Goal: Find specific page/section: Find specific page/section

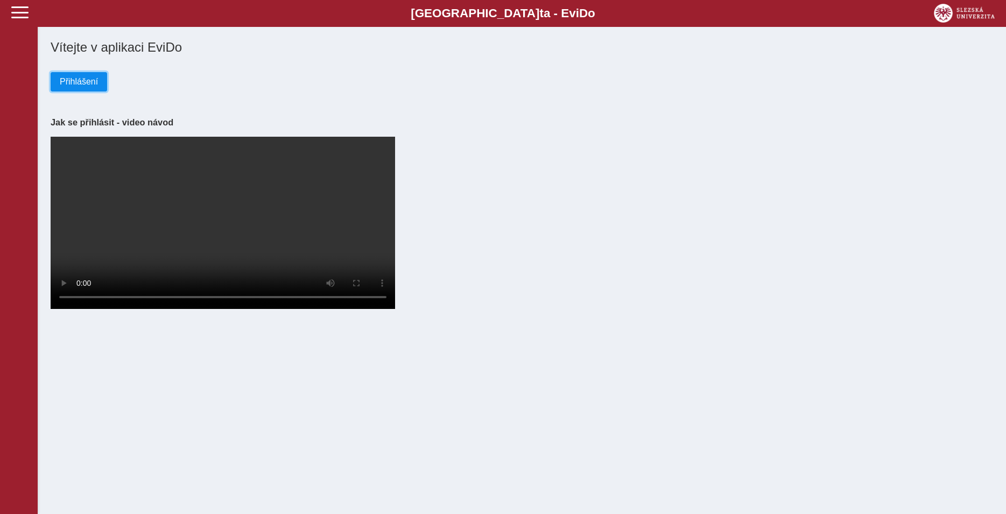
click at [84, 85] on span "Přihlášení" at bounding box center [79, 82] width 38 height 10
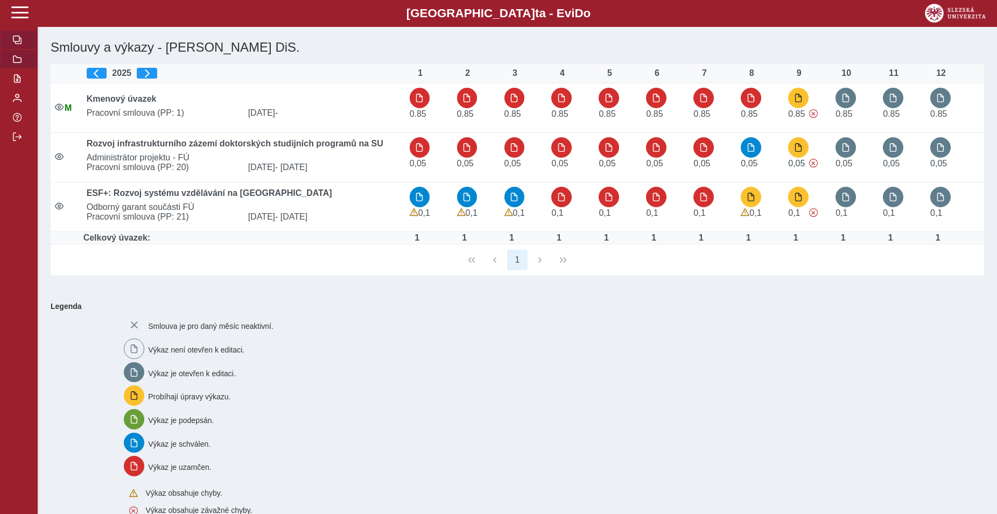
click at [18, 64] on span "button" at bounding box center [17, 59] width 9 height 9
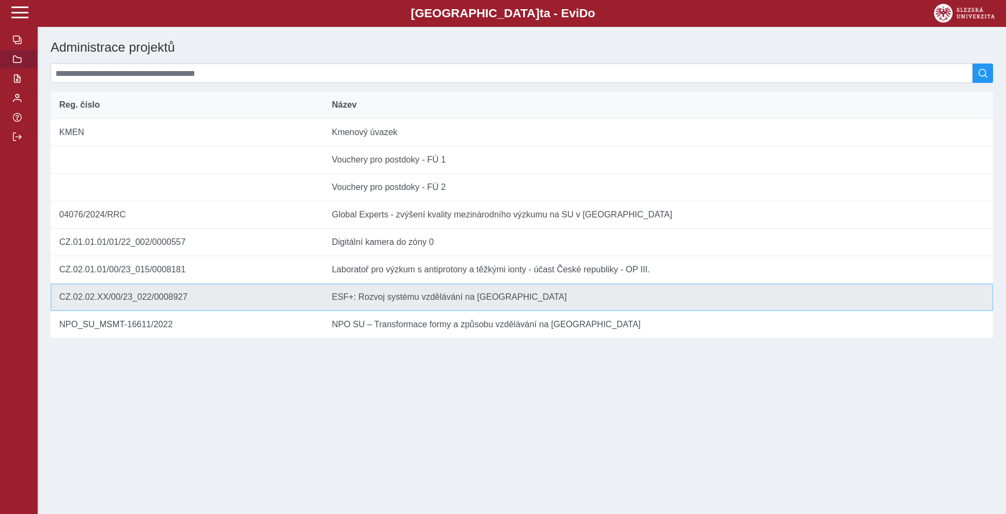
click at [390, 311] on td "Název ESF+: Rozvoj systému vzdělávání na [GEOGRAPHIC_DATA]" at bounding box center [658, 297] width 670 height 27
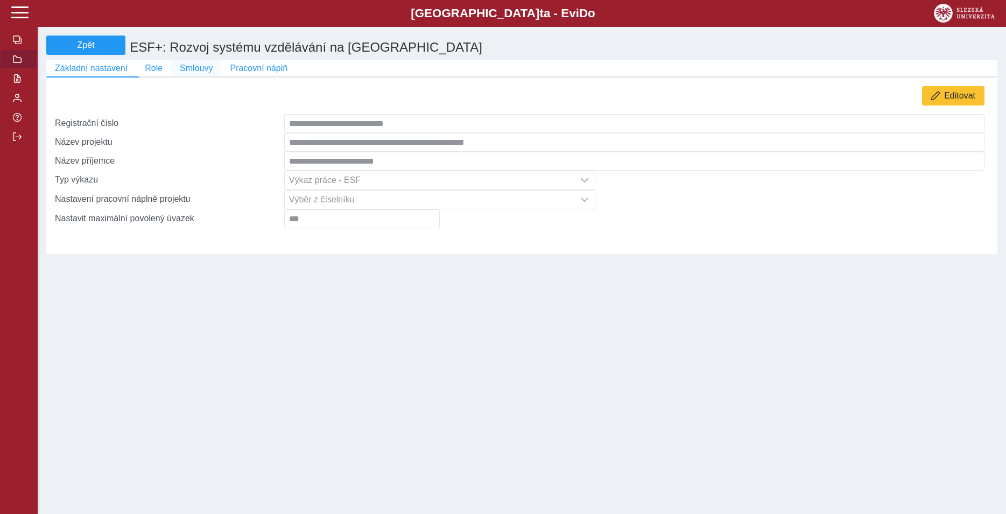
click at [194, 73] on span "Smlouvy" at bounding box center [196, 69] width 33 height 10
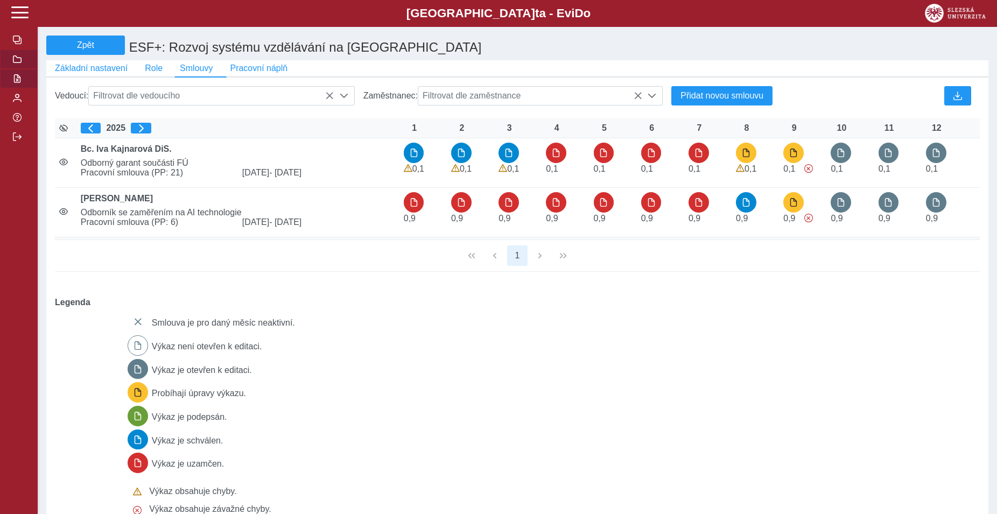
click at [16, 83] on span "button" at bounding box center [17, 78] width 9 height 9
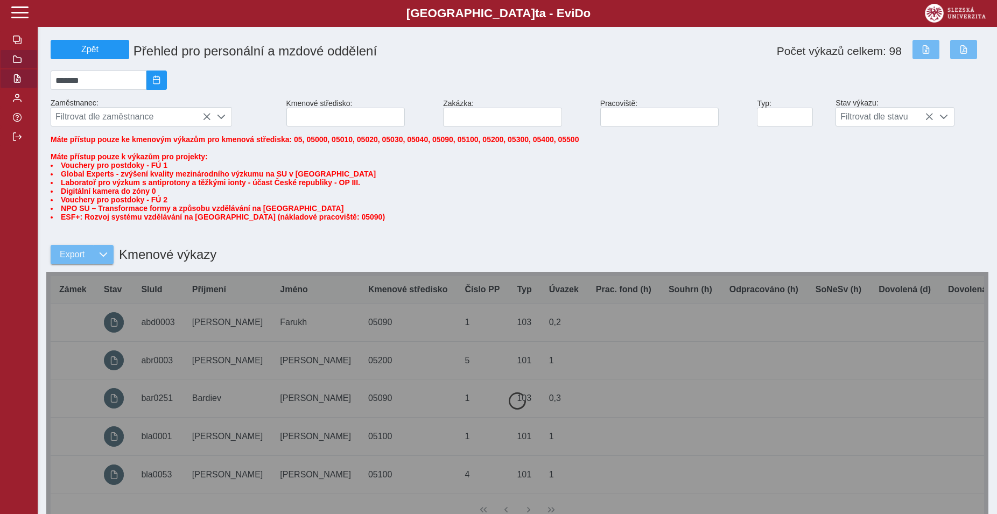
click at [18, 64] on span "button" at bounding box center [17, 59] width 9 height 9
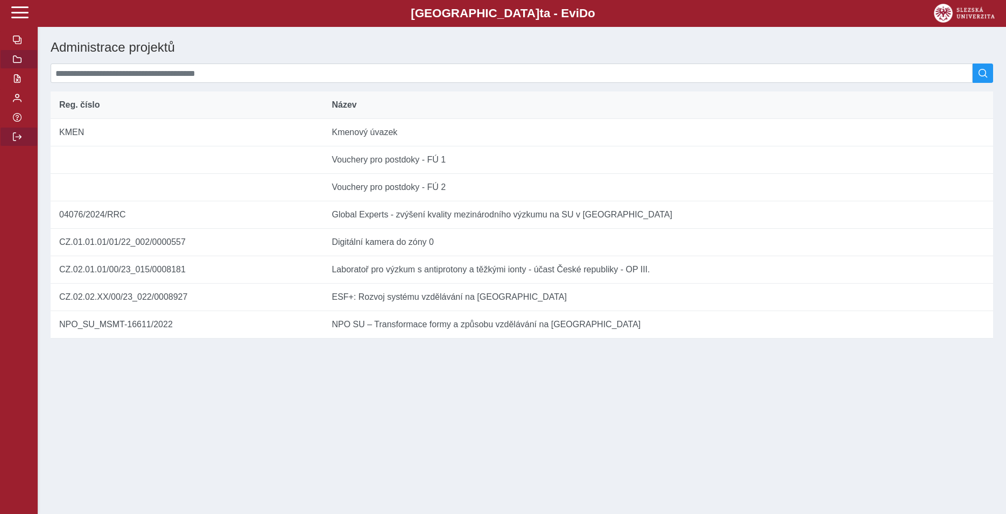
click at [15, 141] on span "button" at bounding box center [17, 136] width 9 height 9
